Goal: Information Seeking & Learning: Check status

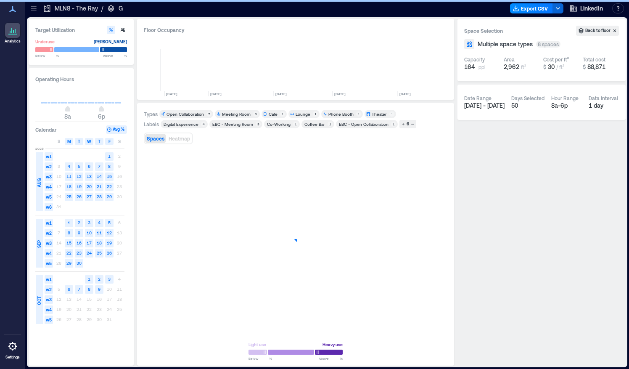
click at [37, 11] on icon at bounding box center [33, 8] width 8 height 8
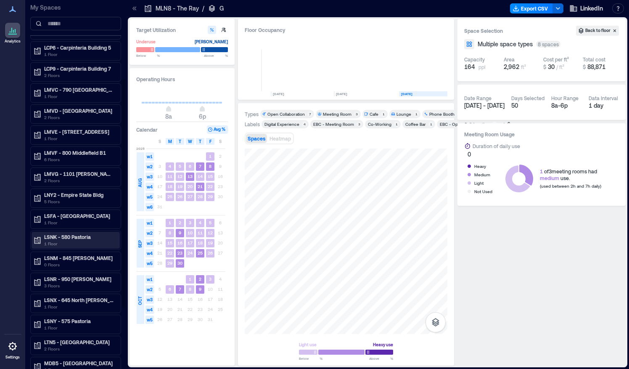
scroll to position [126, 0]
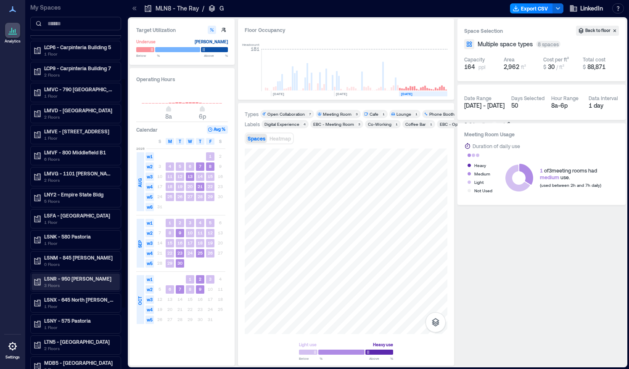
click at [58, 275] on p "LSNR - 950 [PERSON_NAME]" at bounding box center [79, 278] width 71 height 7
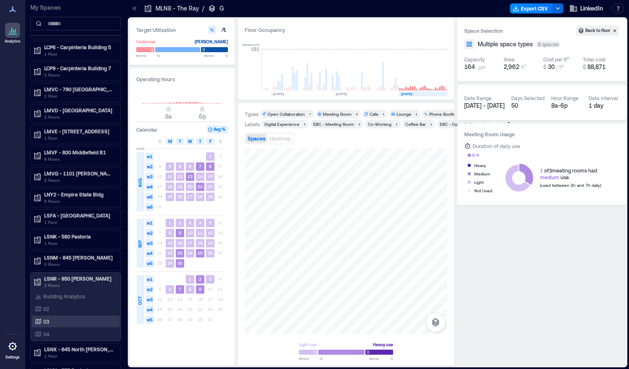
click at [47, 318] on p "03" at bounding box center [46, 321] width 6 height 7
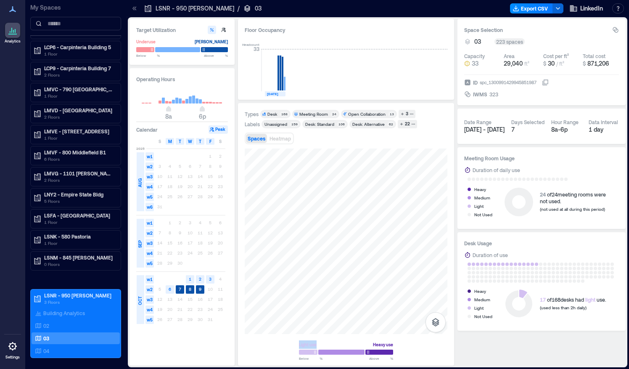
drag, startPoint x: 300, startPoint y: 338, endPoint x: 330, endPoint y: 338, distance: 29.8
click at [330, 338] on div "Light use Heavy use Below ** % Above ** %" at bounding box center [346, 253] width 203 height 211
click at [310, 342] on div "Light use" at bounding box center [308, 344] width 18 height 8
click at [43, 149] on div "LMVF - 800 Middlefield B1 6 Floors" at bounding box center [74, 155] width 82 height 13
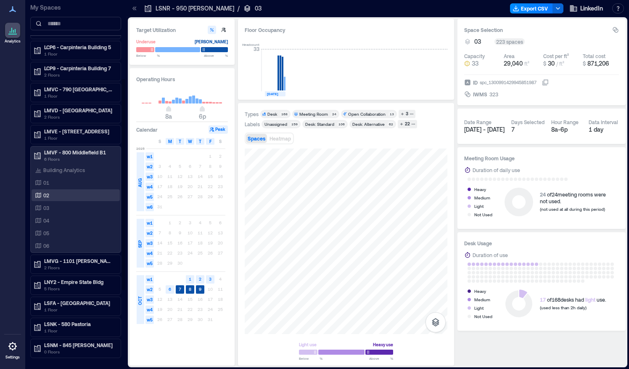
click at [49, 191] on div "02" at bounding box center [74, 195] width 82 height 8
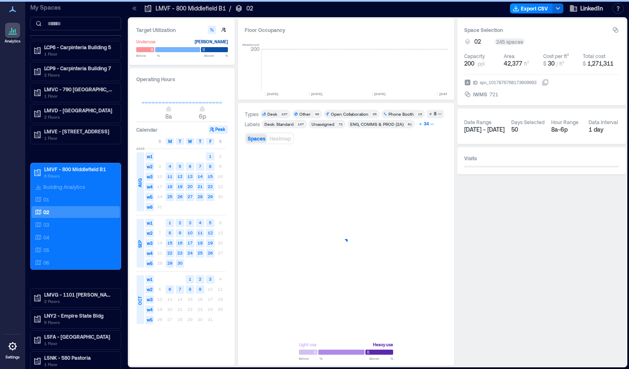
click at [427, 124] on div "34" at bounding box center [426, 124] width 8 height 8
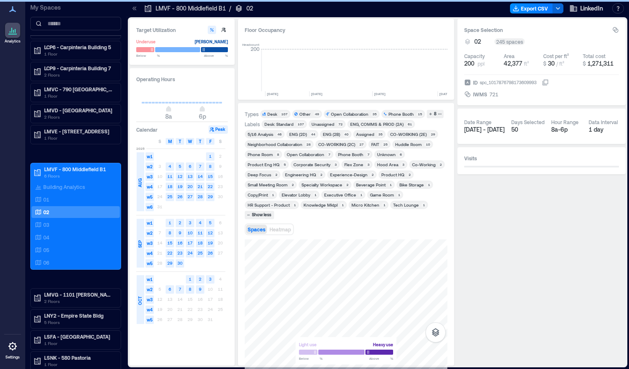
scroll to position [0, 2570]
